Goal: Task Accomplishment & Management: Complete application form

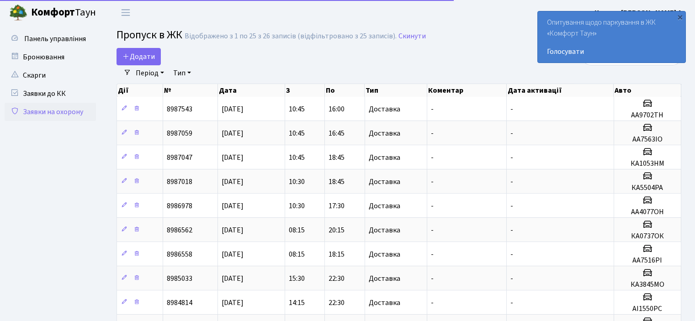
select select "25"
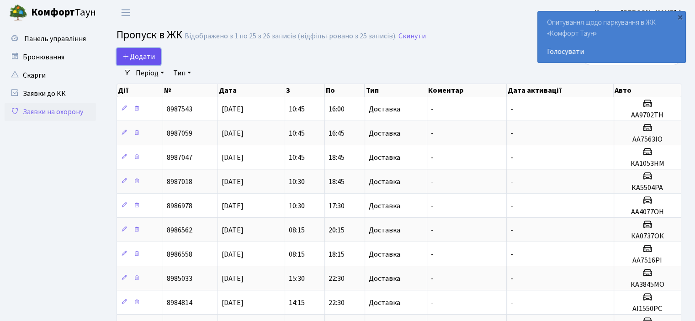
click at [152, 55] on span "Додати" at bounding box center [138, 57] width 32 height 10
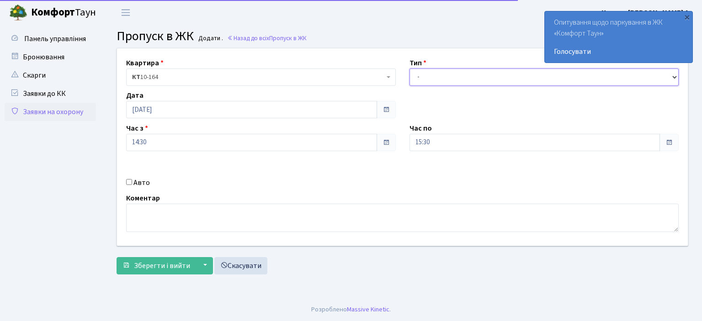
click at [418, 74] on select "- Доставка Таксі Гості Сервіс" at bounding box center [543, 77] width 269 height 17
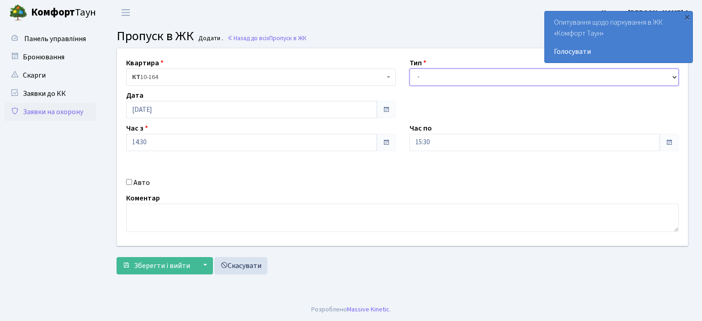
select select "1"
click at [409, 69] on select "- Доставка Таксі Гості Сервіс" at bounding box center [543, 77] width 269 height 17
click at [426, 140] on input "15:30" at bounding box center [534, 142] width 251 height 17
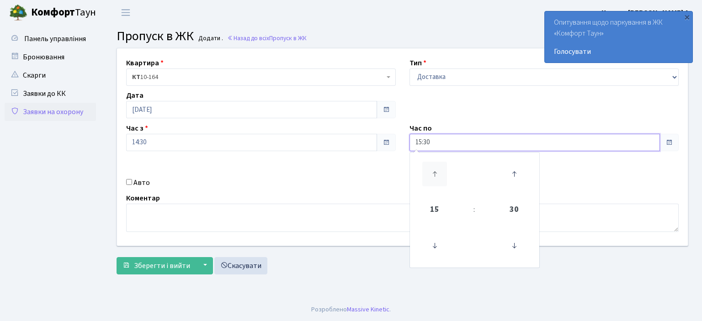
click at [435, 171] on icon at bounding box center [434, 174] width 25 height 25
click at [435, 172] on icon at bounding box center [434, 174] width 25 height 25
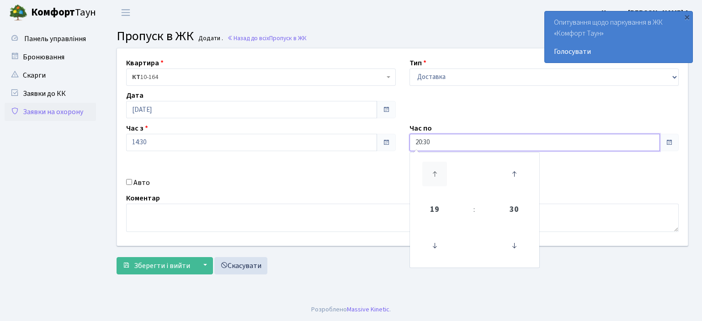
click at [435, 172] on icon at bounding box center [434, 174] width 25 height 25
type input "21:30"
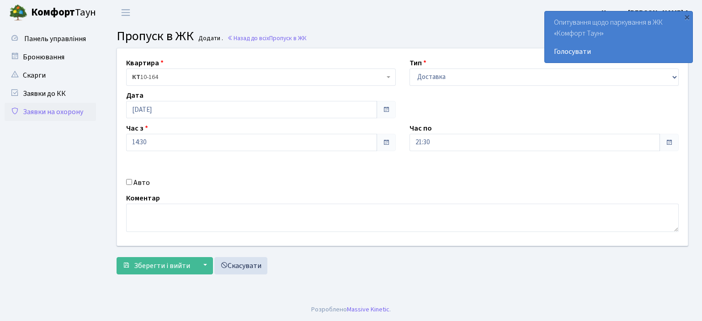
click at [127, 181] on input "Авто" at bounding box center [129, 182] width 6 height 6
checkbox input "true"
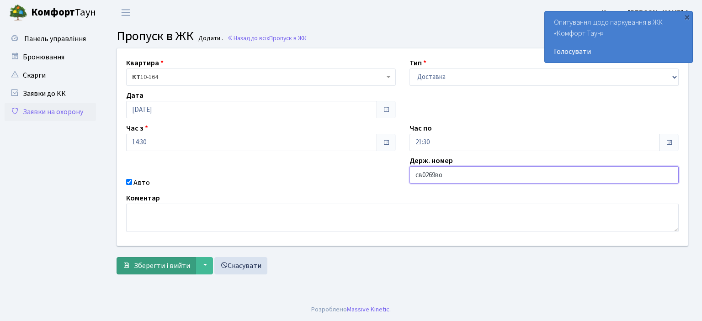
type input "св0269во"
click at [139, 264] on span "Зберегти і вийти" at bounding box center [162, 266] width 56 height 10
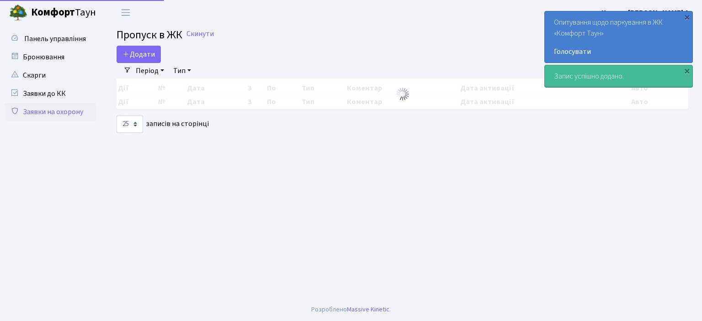
select select "25"
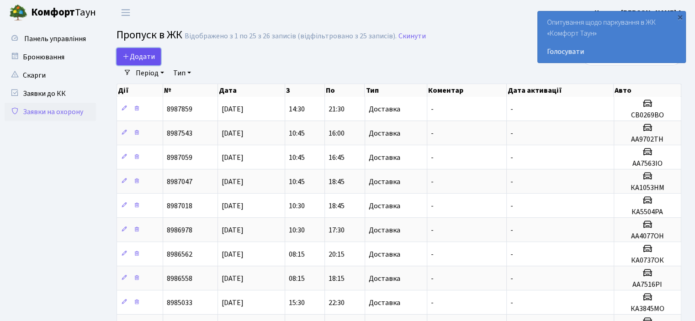
click at [148, 59] on span "Додати" at bounding box center [138, 57] width 32 height 10
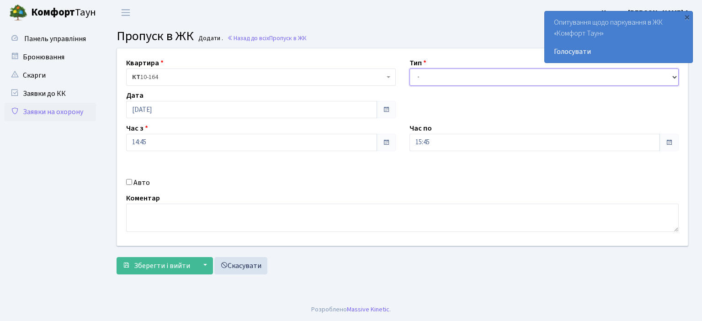
click at [421, 76] on select "- Доставка Таксі Гості Сервіс" at bounding box center [543, 77] width 269 height 17
select select "1"
click at [409, 69] on select "- Доставка Таксі Гості Сервіс" at bounding box center [543, 77] width 269 height 17
drag, startPoint x: 436, startPoint y: 138, endPoint x: 433, endPoint y: 149, distance: 11.9
click at [433, 141] on input "15:45" at bounding box center [534, 142] width 251 height 17
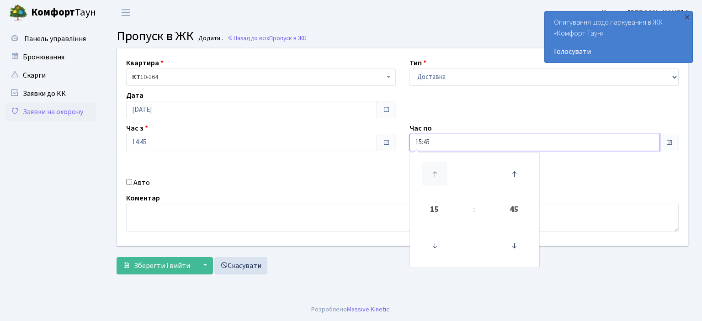
click at [434, 179] on icon at bounding box center [434, 174] width 25 height 25
click at [431, 174] on icon at bounding box center [434, 174] width 25 height 25
drag, startPoint x: 431, startPoint y: 174, endPoint x: 297, endPoint y: 182, distance: 133.6
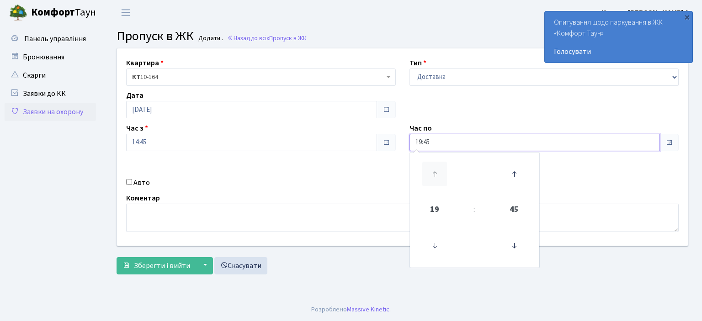
click at [429, 174] on icon at bounding box center [434, 174] width 25 height 25
type input "20:45"
click at [126, 180] on input "Авто" at bounding box center [129, 182] width 6 height 6
checkbox input "true"
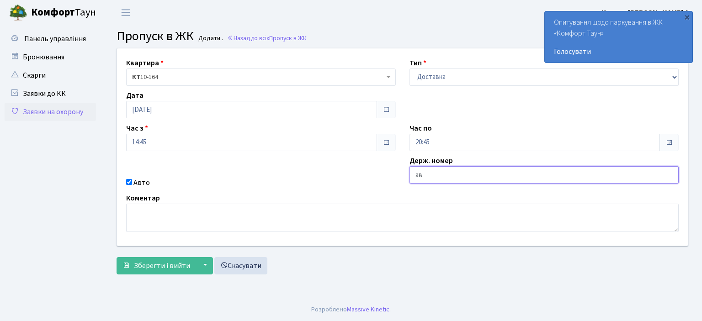
type input "а"
type input "кі6660ав"
click at [174, 262] on span "Зберегти і вийти" at bounding box center [162, 266] width 56 height 10
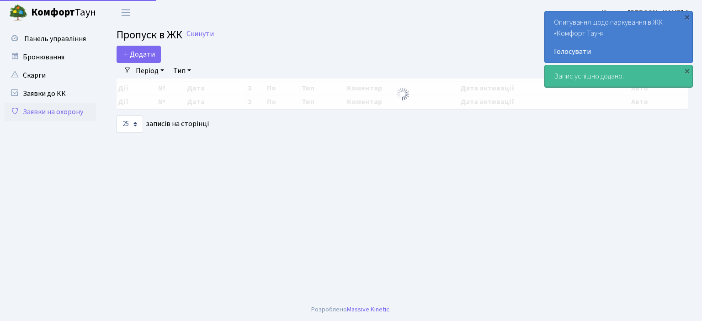
select select "25"
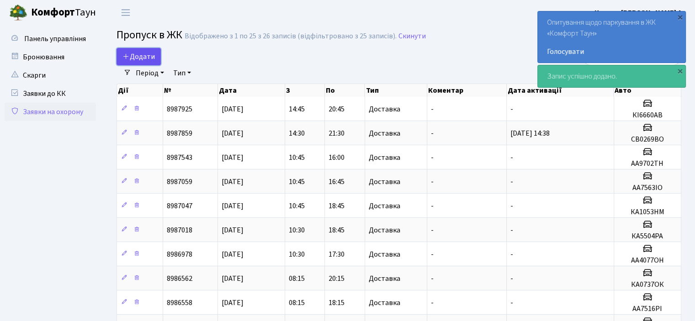
click at [149, 55] on span "Додати" at bounding box center [138, 57] width 32 height 10
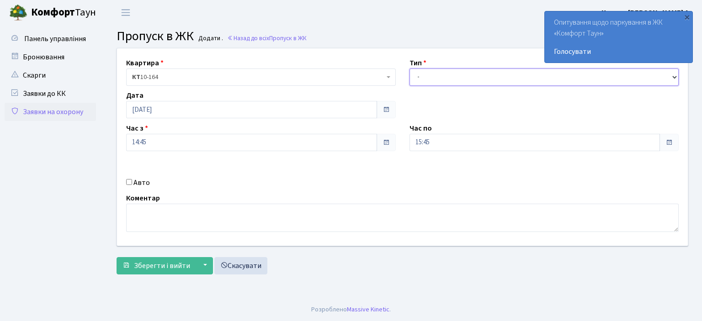
click at [423, 81] on select "- Доставка Таксі Гості Сервіс" at bounding box center [543, 77] width 269 height 17
select select "1"
click at [409, 69] on select "- Доставка Таксі Гості Сервіс" at bounding box center [543, 77] width 269 height 17
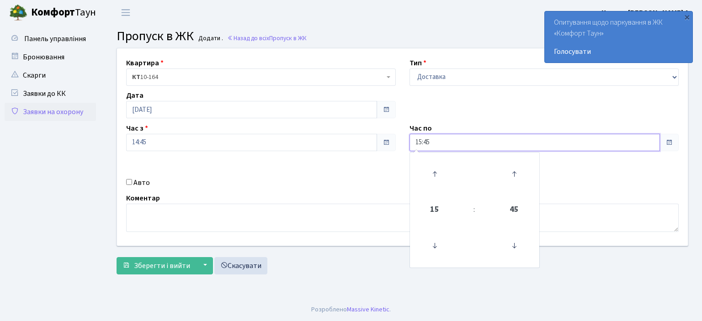
click at [433, 139] on input "15:45" at bounding box center [534, 142] width 251 height 17
click at [436, 169] on icon at bounding box center [434, 174] width 25 height 25
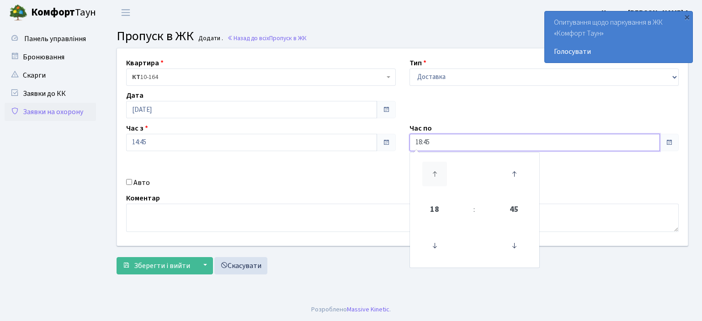
type input "19:45"
click at [130, 182] on input "Авто" at bounding box center [129, 182] width 6 height 6
checkbox input "true"
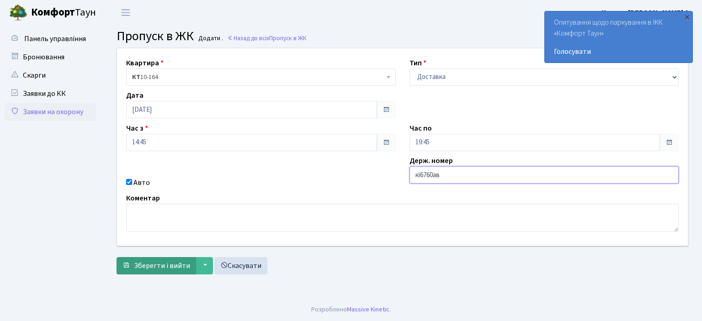
type input "кі6760ав"
click at [165, 264] on span "Зберегти і вийти" at bounding box center [162, 266] width 56 height 10
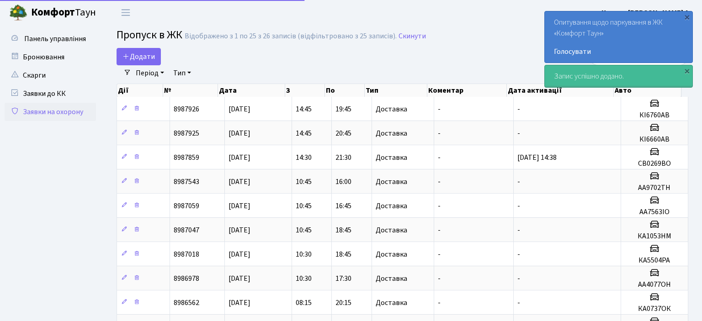
select select "25"
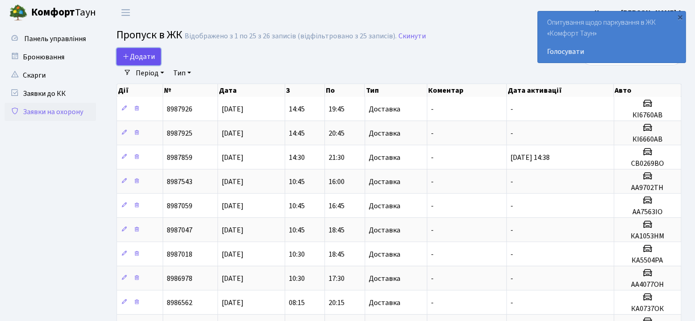
click at [148, 59] on span "Додати" at bounding box center [138, 57] width 32 height 10
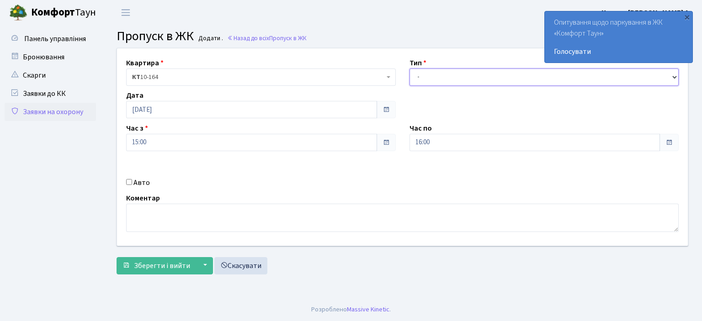
click at [426, 79] on select "- Доставка Таксі Гості Сервіс" at bounding box center [543, 77] width 269 height 17
select select "1"
click at [409, 69] on select "- Доставка Таксі Гості Сервіс" at bounding box center [543, 77] width 269 height 17
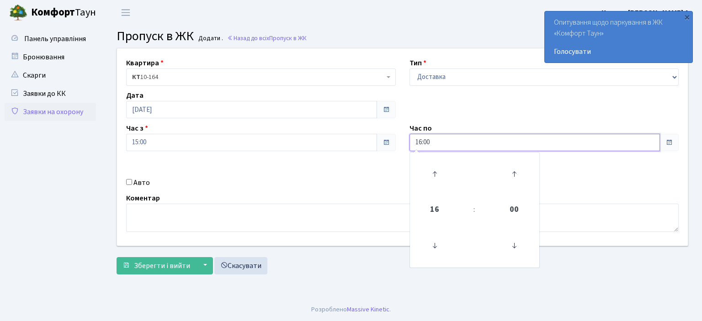
drag, startPoint x: 437, startPoint y: 141, endPoint x: 437, endPoint y: 148, distance: 7.3
click at [437, 141] on input "16:00" at bounding box center [534, 142] width 251 height 17
click at [434, 173] on icon at bounding box center [434, 174] width 25 height 25
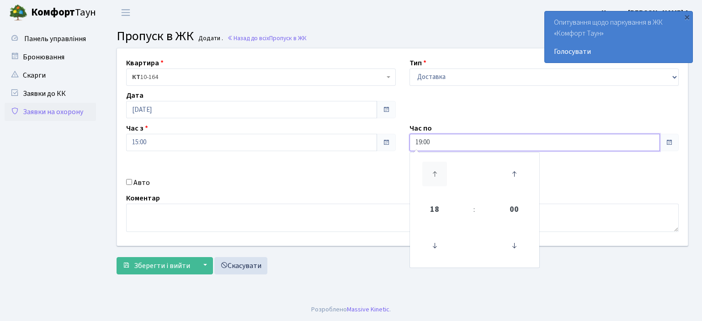
click at [434, 173] on icon at bounding box center [434, 174] width 25 height 25
type input "20:00"
click at [130, 181] on input "Авто" at bounding box center [129, 182] width 6 height 6
checkbox input "true"
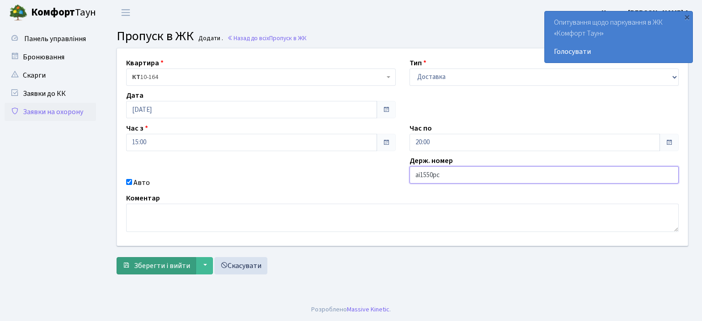
type input "аі1550рс"
click at [174, 263] on span "Зберегти і вийти" at bounding box center [162, 266] width 56 height 10
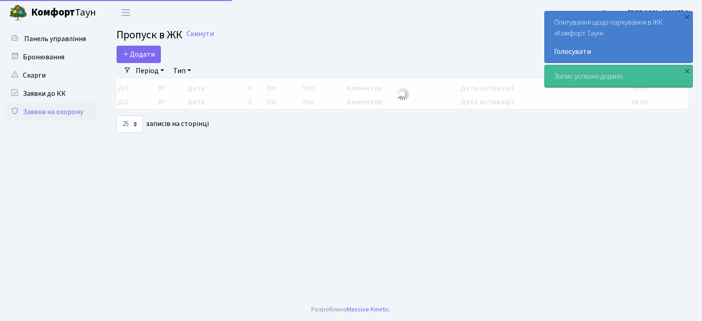
select select "25"
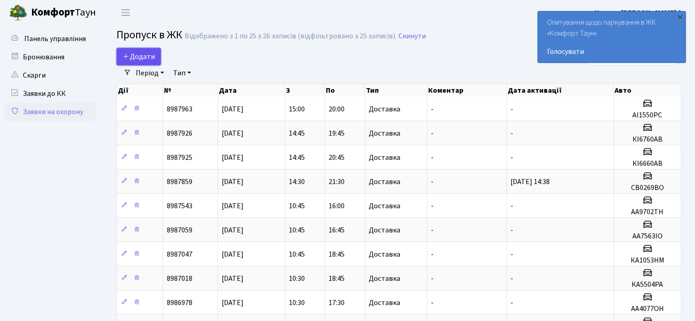
click at [143, 55] on span "Додати" at bounding box center [138, 57] width 32 height 10
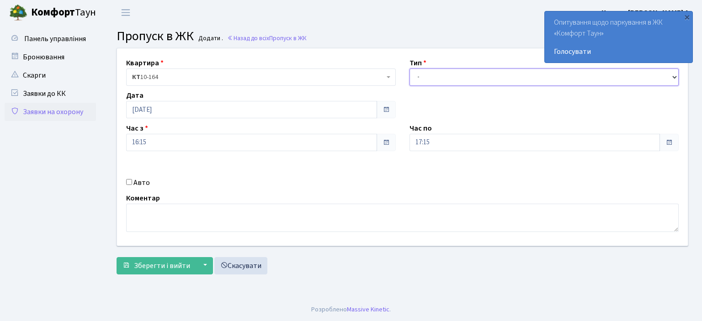
click at [417, 74] on select "- Доставка Таксі Гості Сервіс" at bounding box center [543, 77] width 269 height 17
select select "1"
click at [409, 69] on select "- Доставка Таксі Гості Сервіс" at bounding box center [543, 77] width 269 height 17
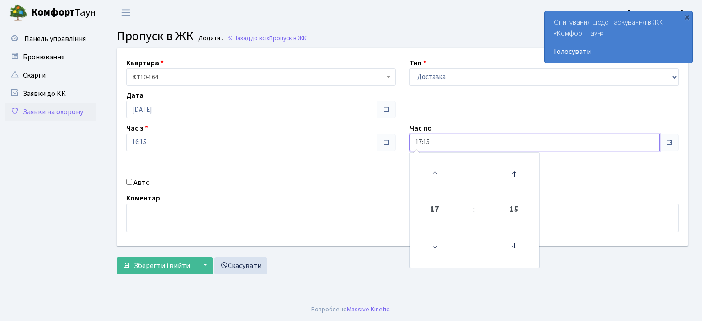
drag, startPoint x: 429, startPoint y: 137, endPoint x: 435, endPoint y: 150, distance: 13.7
click at [429, 138] on input "17:15" at bounding box center [534, 142] width 251 height 17
click at [434, 171] on icon at bounding box center [434, 174] width 25 height 25
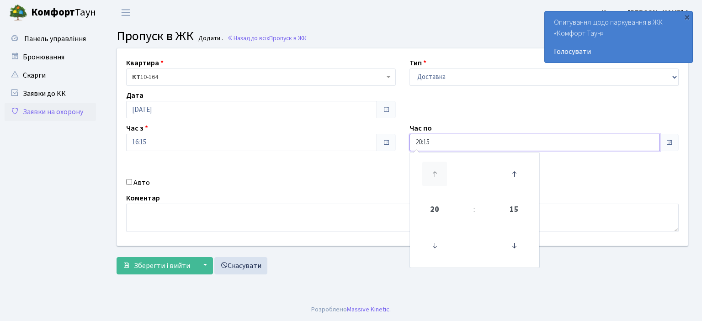
click at [434, 171] on icon at bounding box center [434, 174] width 25 height 25
type input "22:15"
click at [128, 182] on input "Авто" at bounding box center [129, 182] width 6 height 6
checkbox input "true"
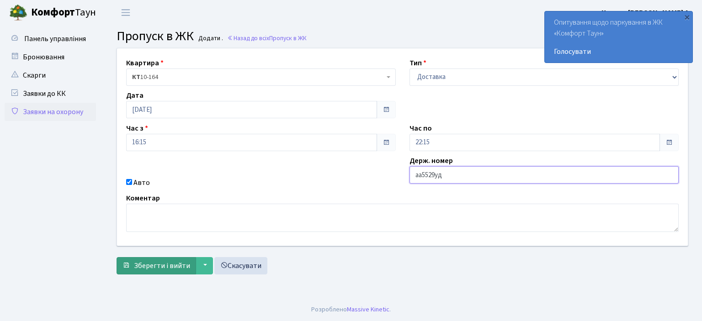
type input "аа5529уд"
click at [171, 266] on span "Зберегти і вийти" at bounding box center [162, 266] width 56 height 10
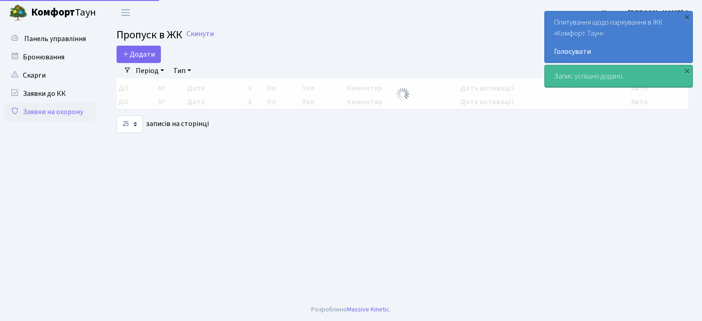
select select "25"
